Goal: Information Seeking & Learning: Learn about a topic

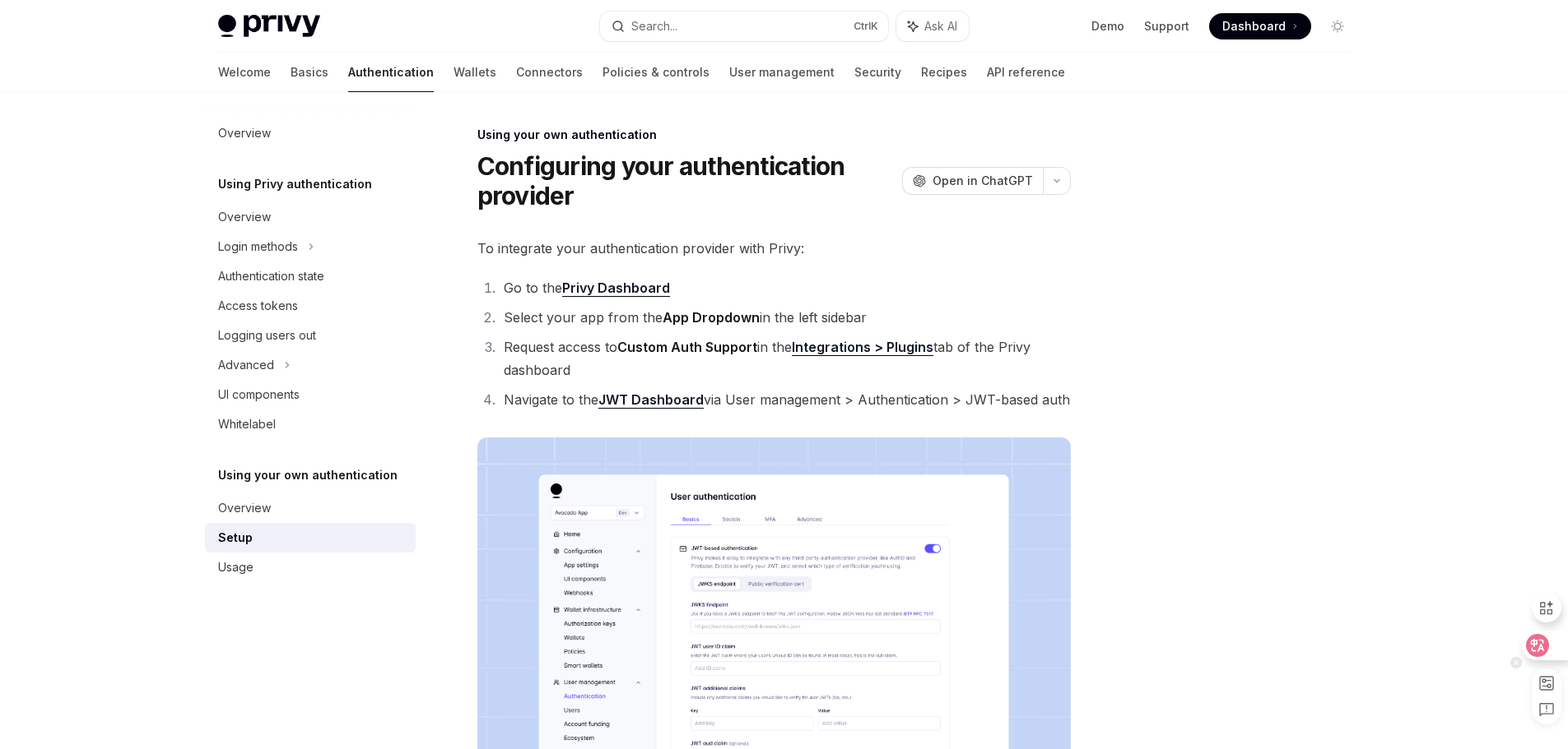
click at [1535, 642] on icon at bounding box center [1538, 645] width 14 height 14
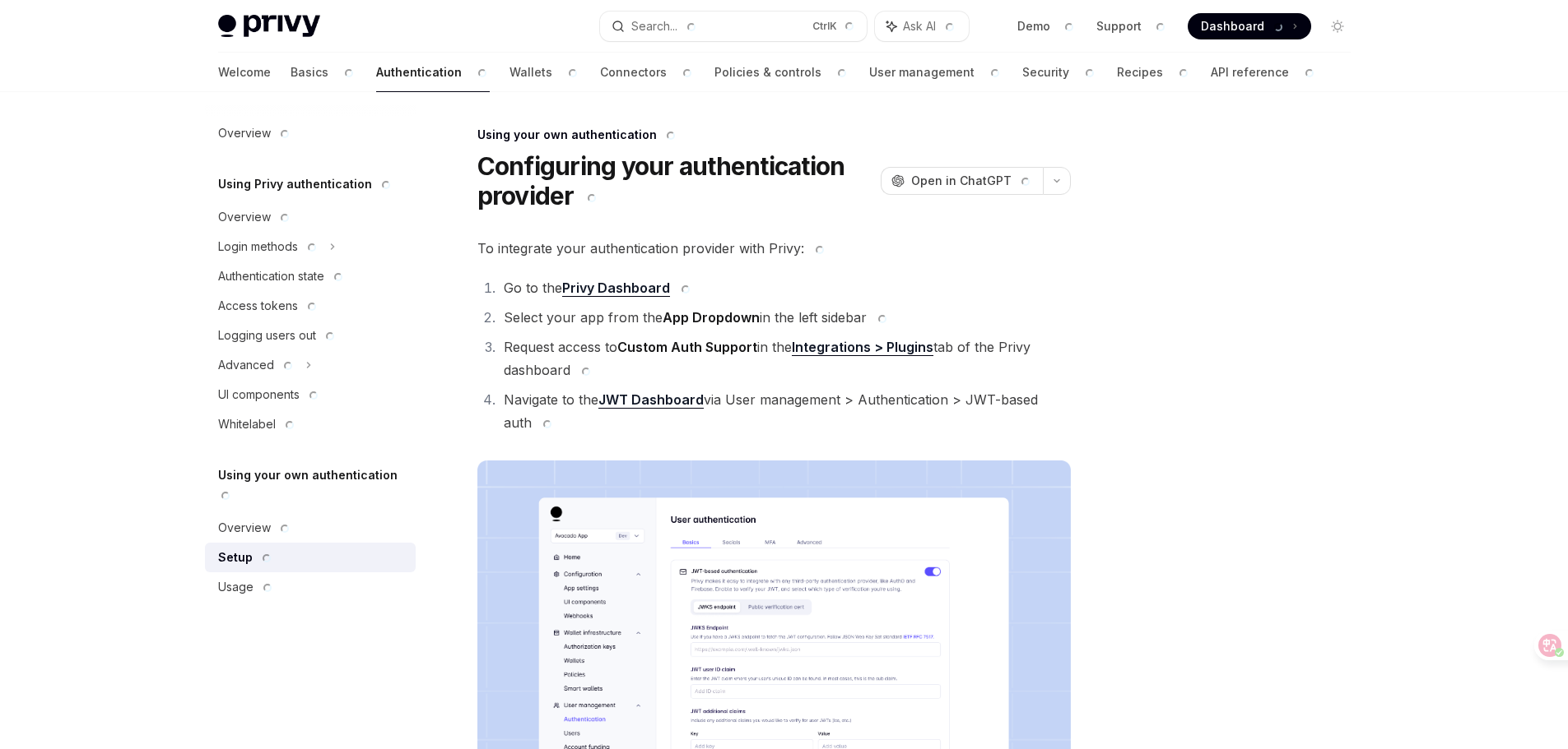
type textarea "*"
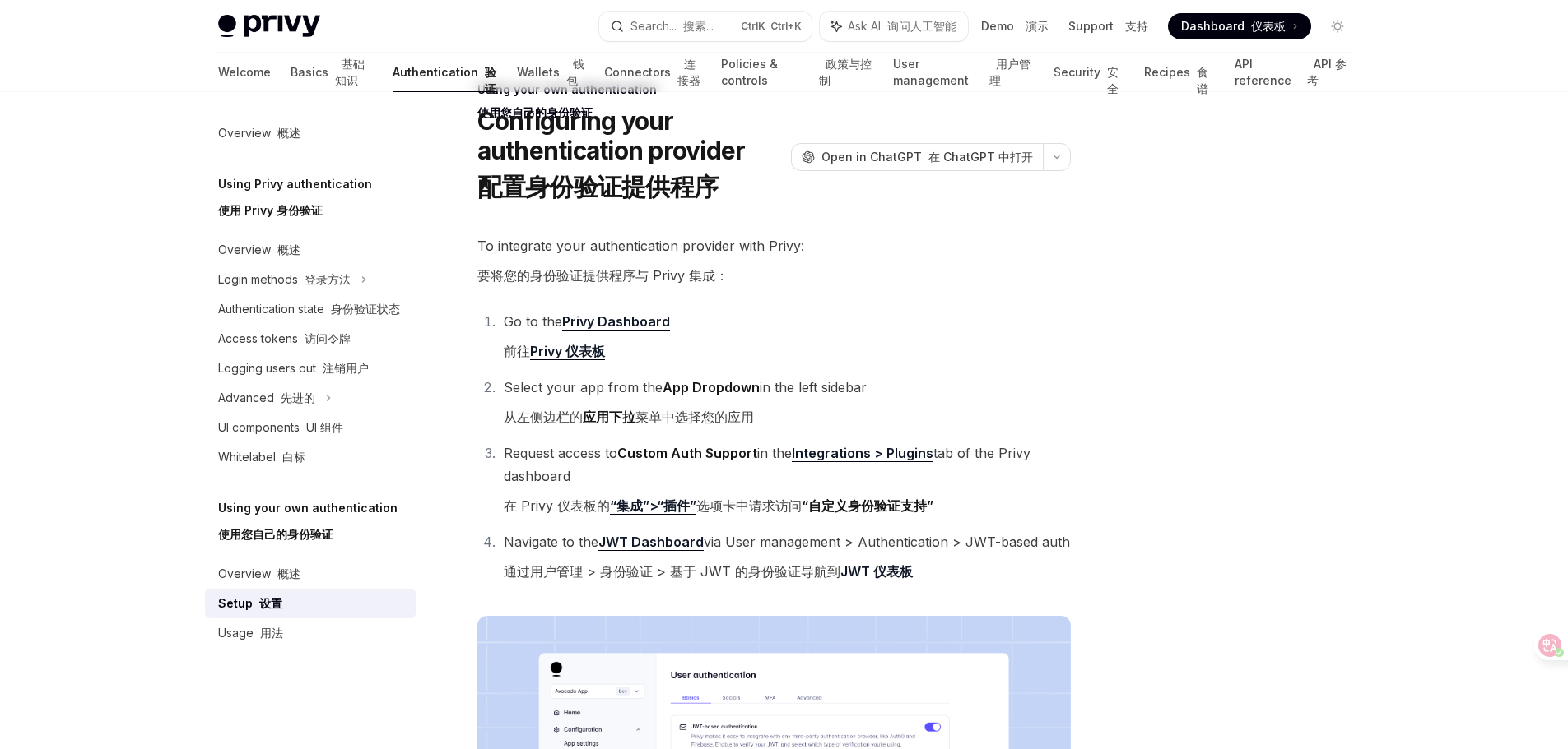
scroll to position [82, 0]
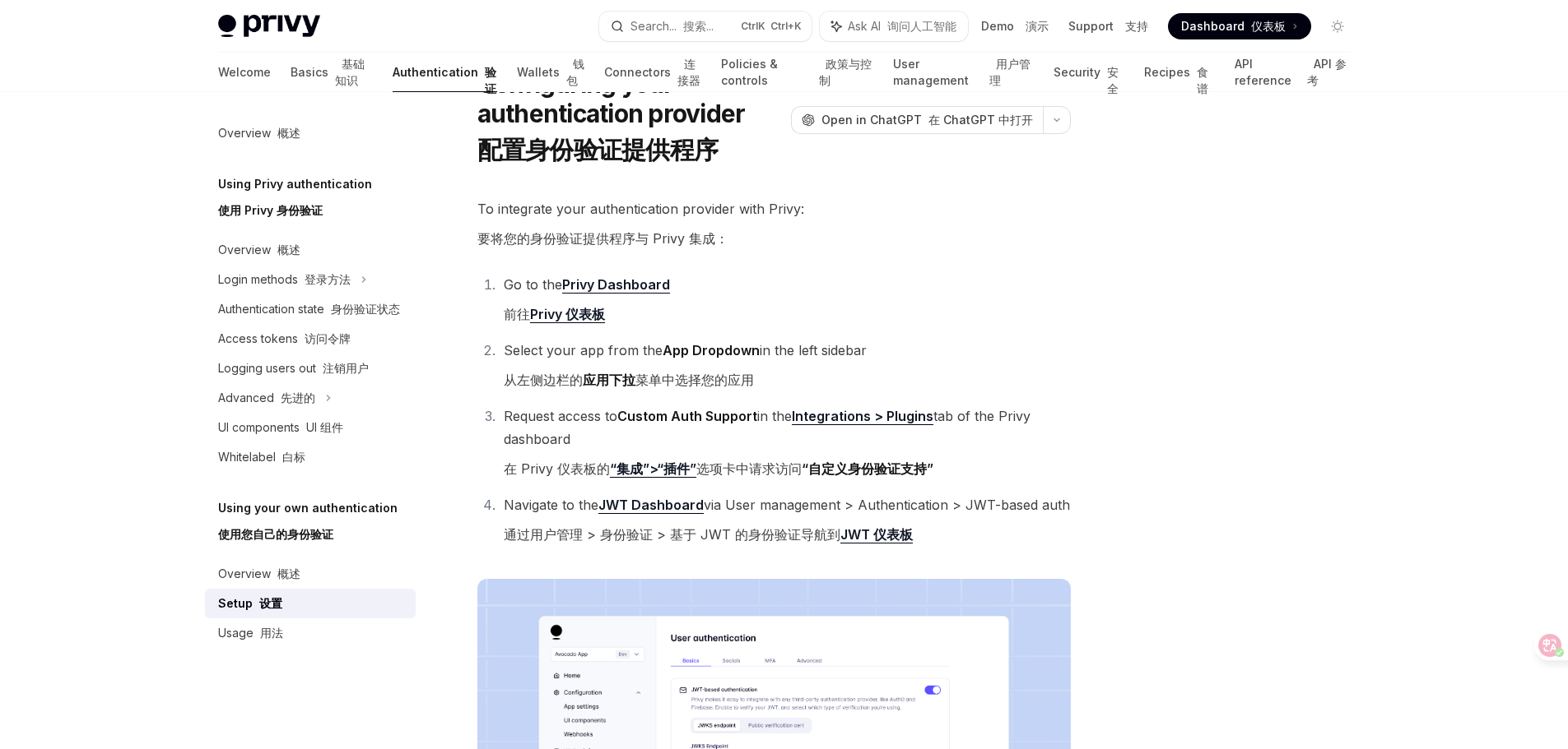
click at [637, 507] on link "JWT Dashboard" at bounding box center [651, 505] width 105 height 17
drag, startPoint x: 821, startPoint y: 472, endPoint x: 929, endPoint y: 476, distance: 108.1
click at [929, 476] on strong "“自定义身份验证支持”" at bounding box center [867, 469] width 132 height 16
click at [741, 305] on li "Go to the Privy Dashboard 前往 Privy 仪表板" at bounding box center [784, 303] width 572 height 59
drag, startPoint x: 756, startPoint y: 470, endPoint x: 951, endPoint y: 467, distance: 195.0
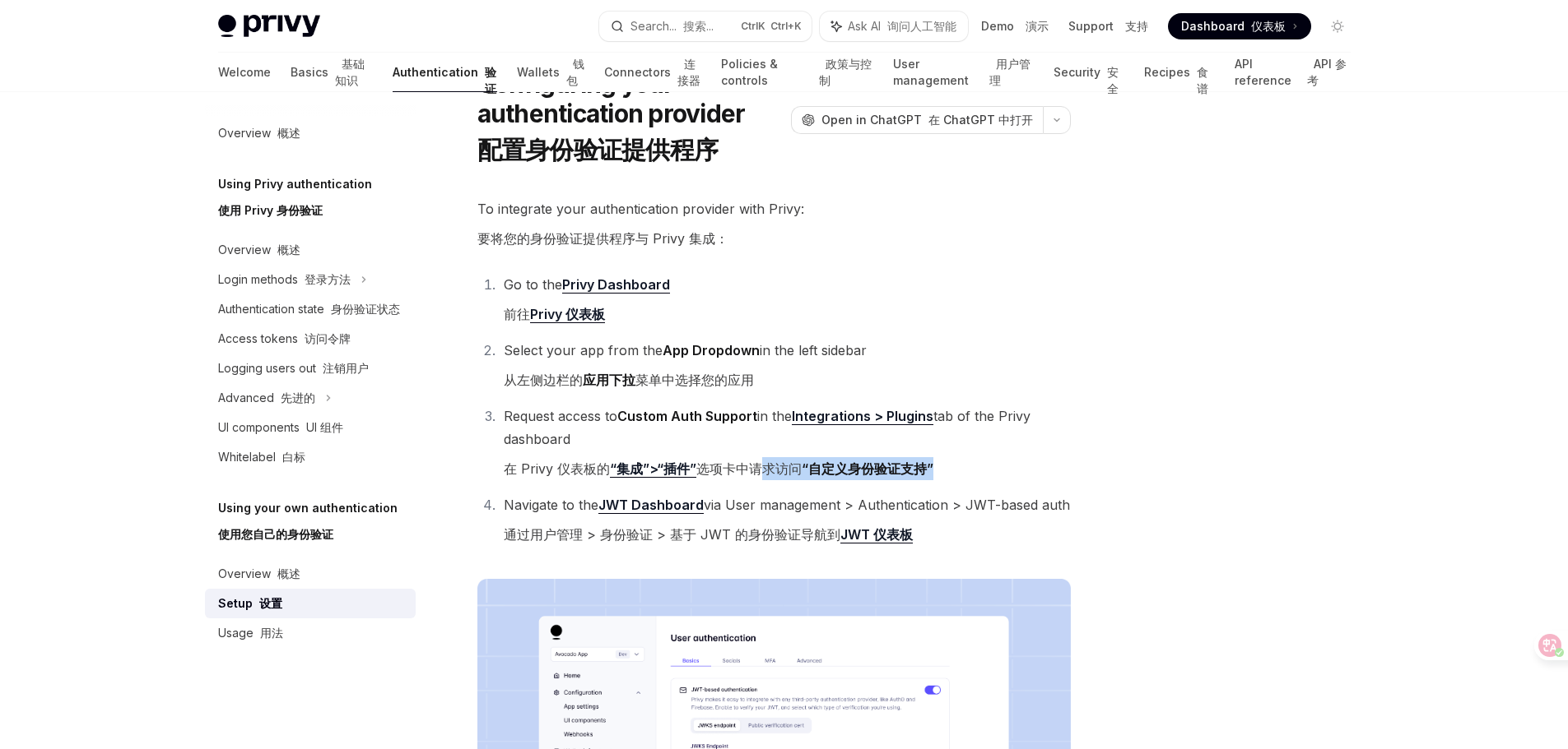
click at [951, 467] on li "Request access to Custom Auth Support in the Integrations > Plugins tab of the …" at bounding box center [784, 445] width 572 height 82
click at [1198, 461] on div at bounding box center [1238, 437] width 250 height 625
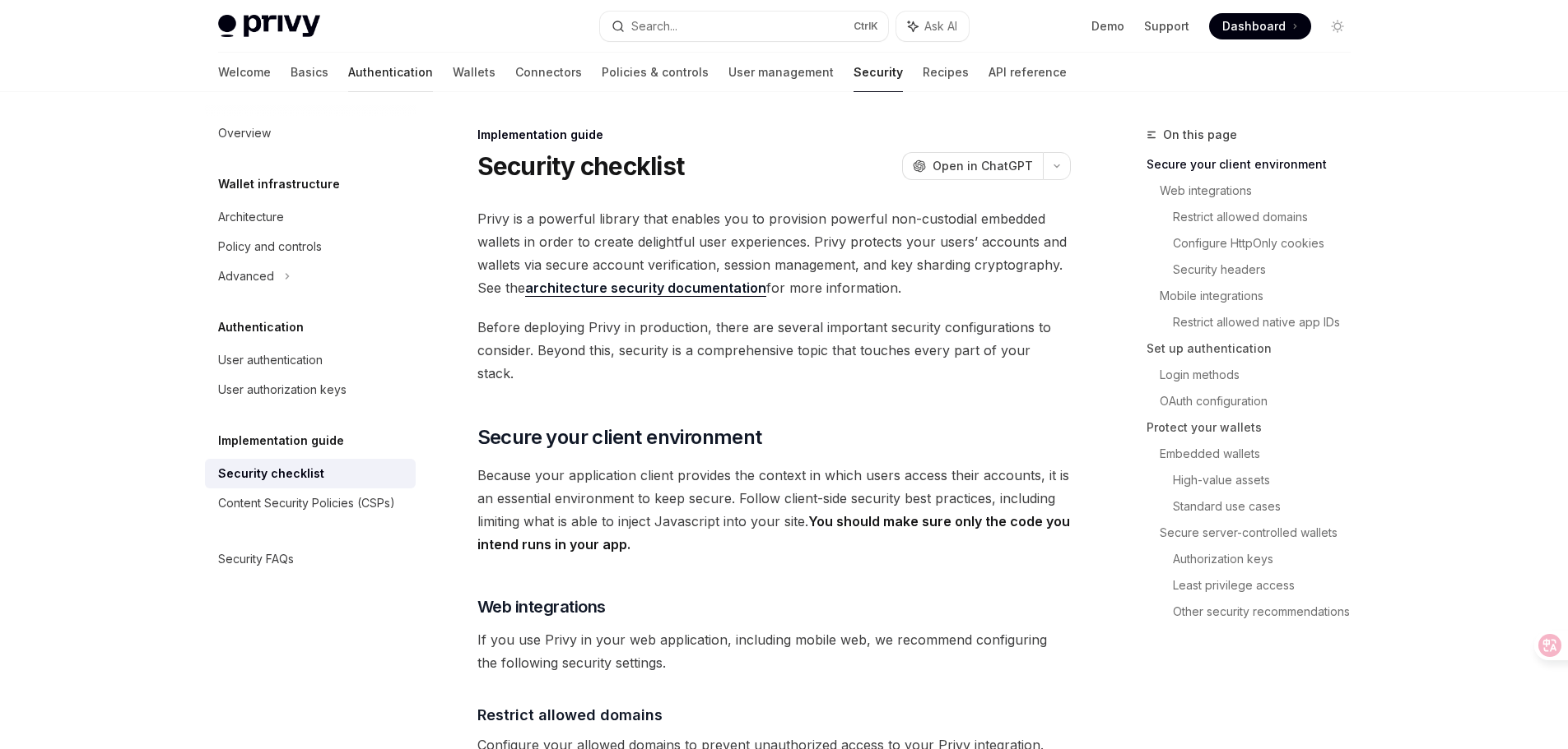
click at [348, 73] on link "Authentication" at bounding box center [390, 72] width 85 height 40
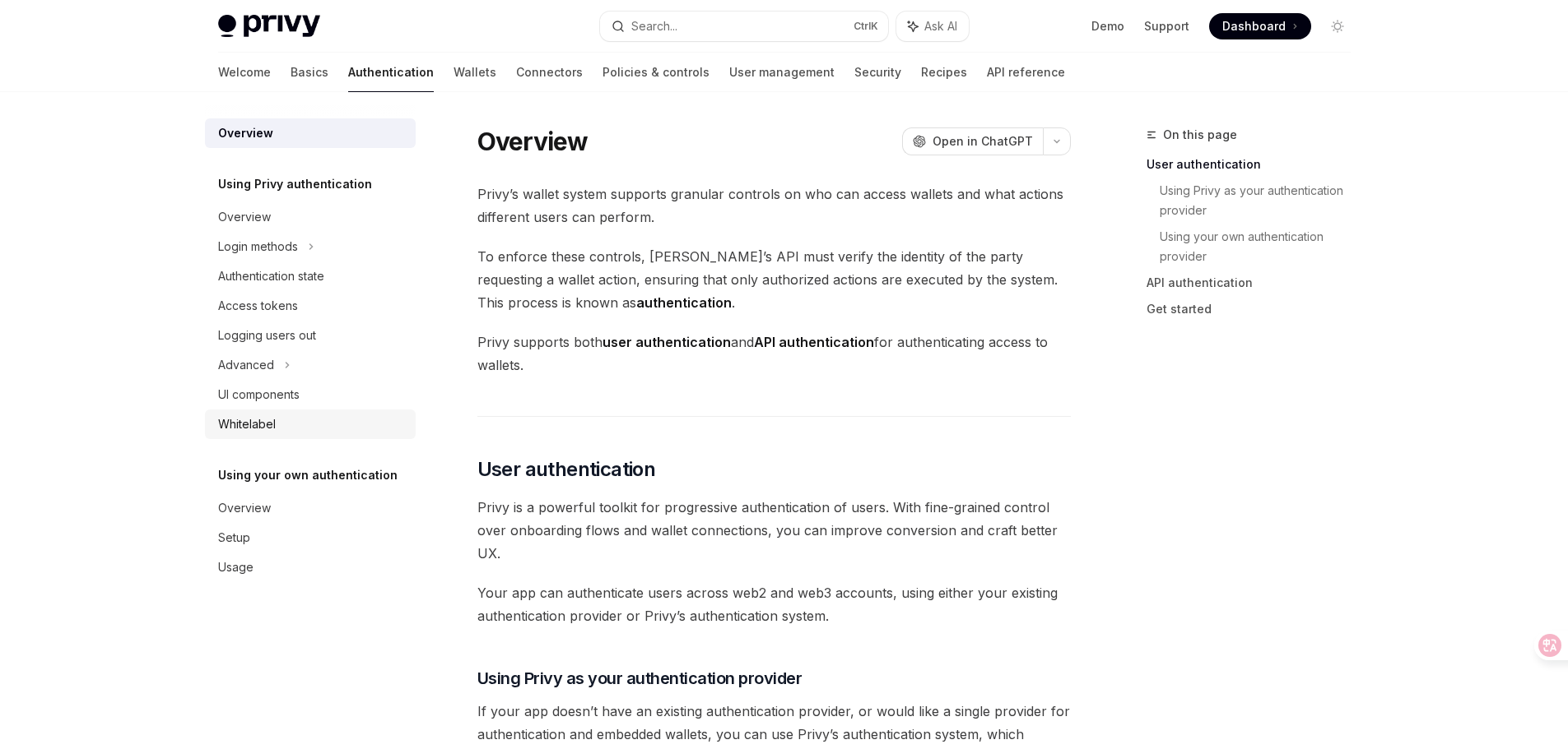
click at [246, 418] on div "Whitelabel" at bounding box center [247, 425] width 58 height 20
type textarea "*"
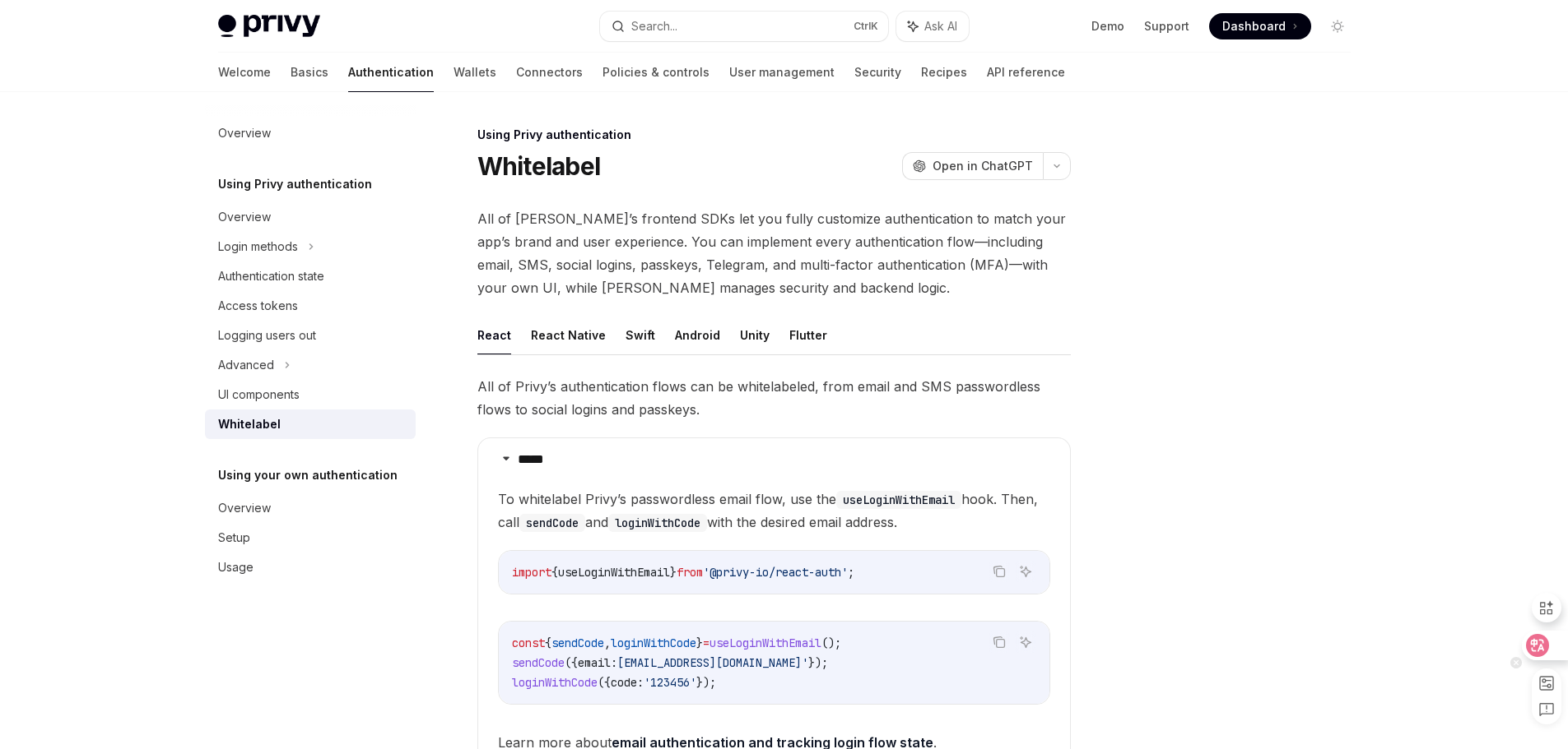
click at [1532, 653] on icon at bounding box center [1537, 645] width 16 height 16
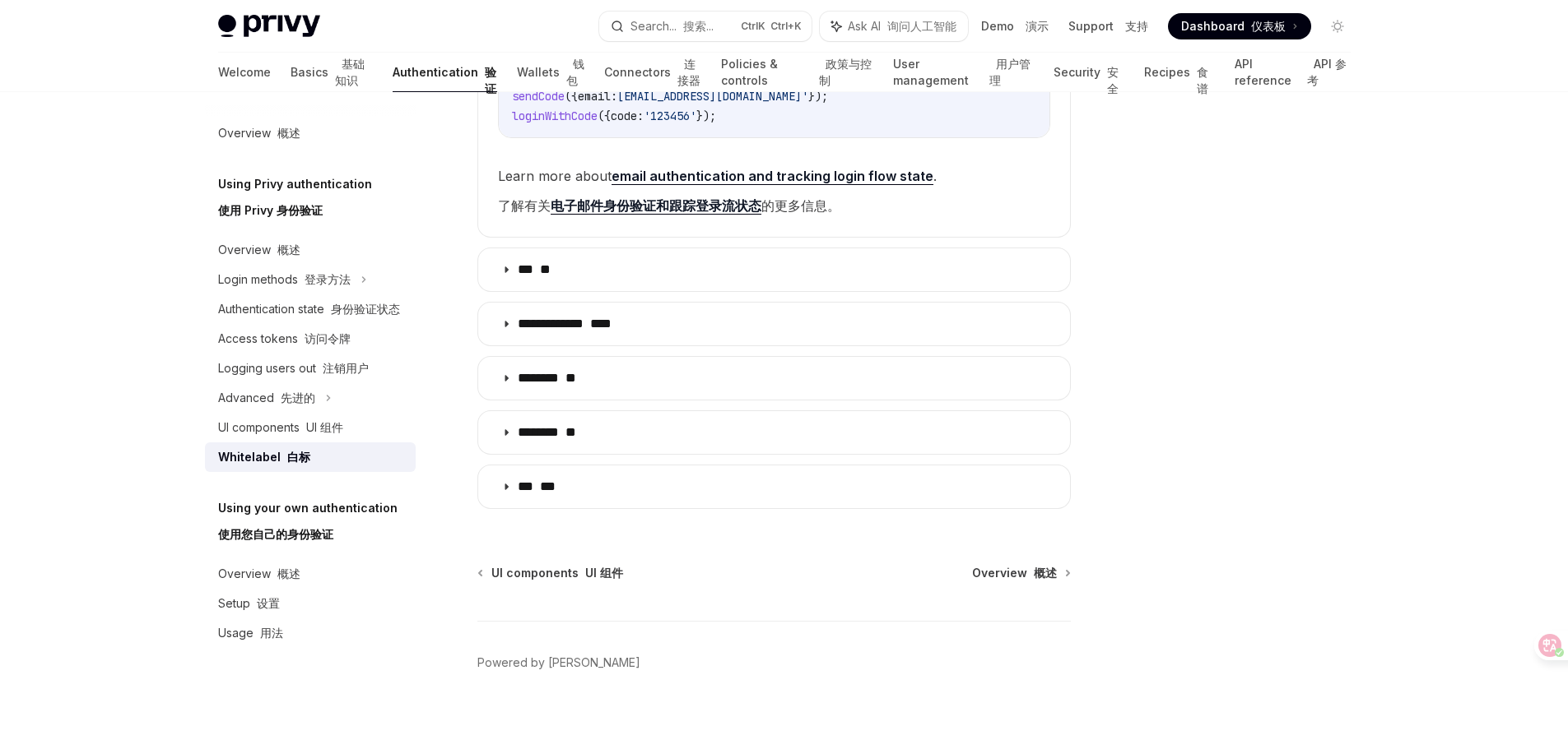
scroll to position [771, 0]
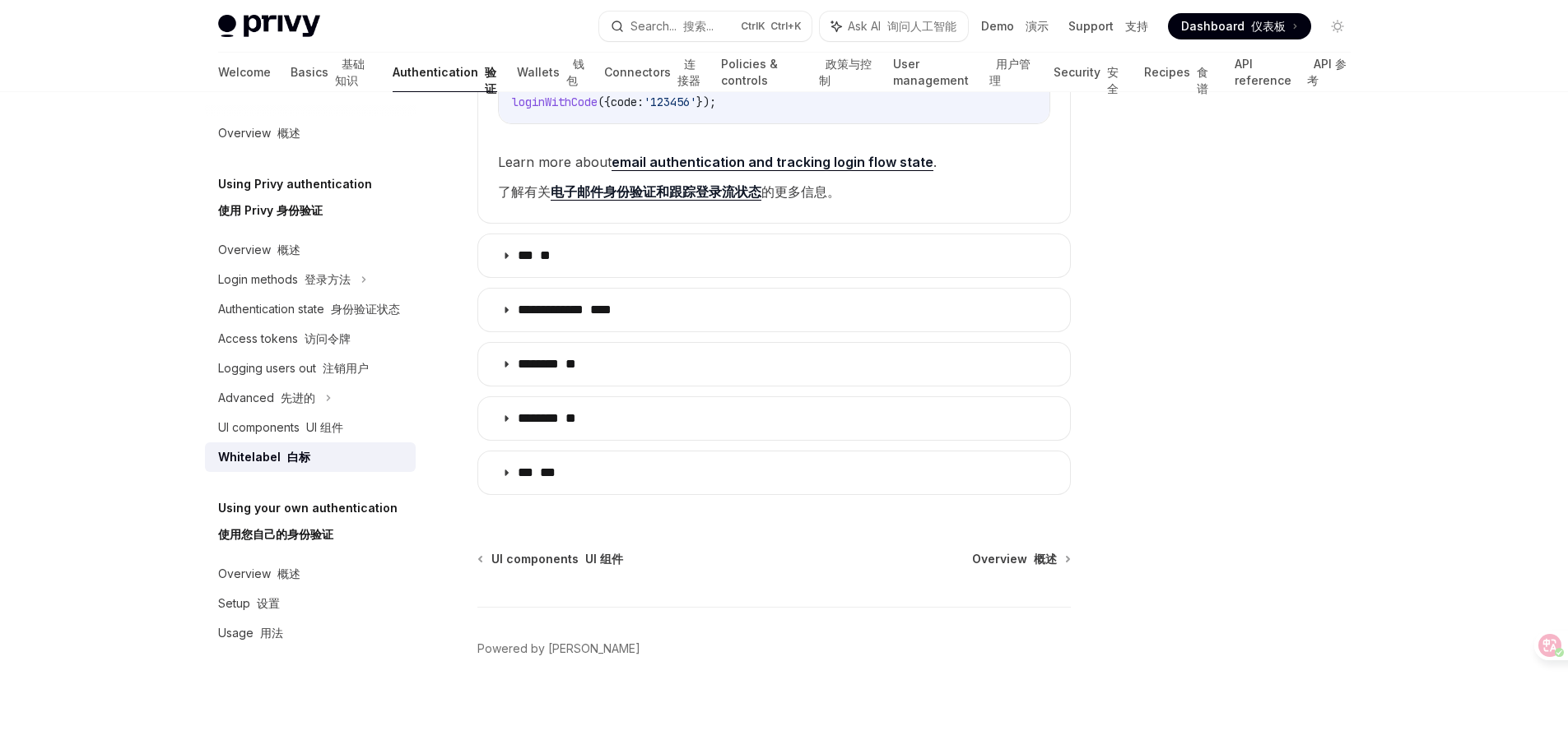
click at [1140, 519] on div at bounding box center [1238, 437] width 250 height 625
